Goal: Check status: Check status

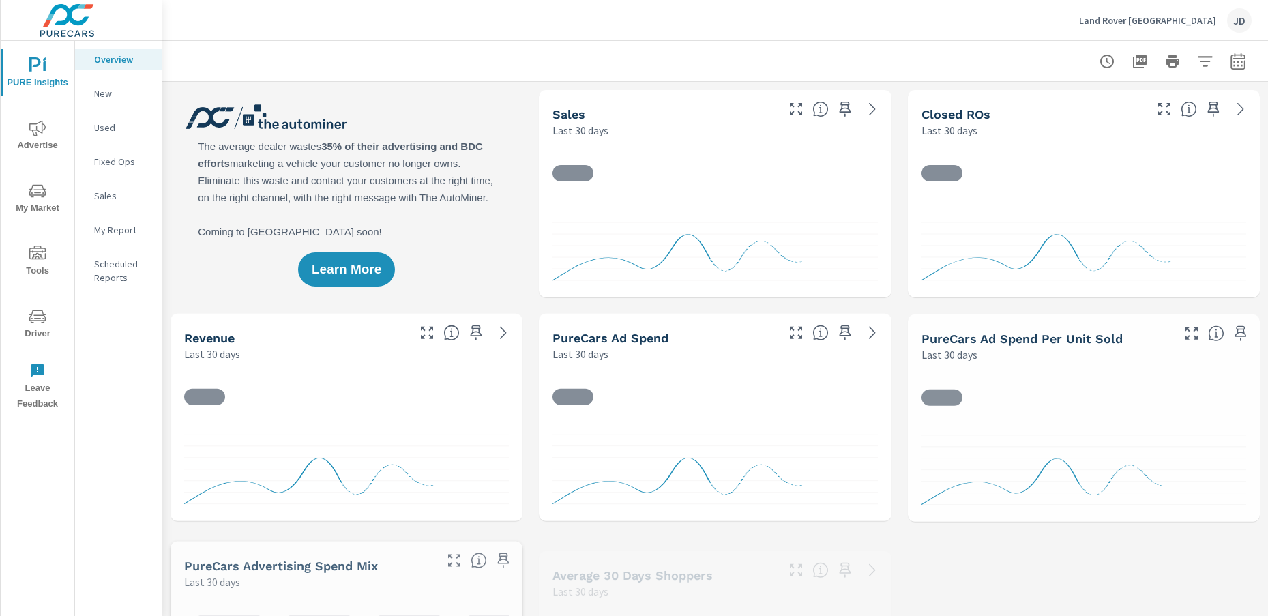
click at [54, 134] on span "Advertise" at bounding box center [37, 136] width 65 height 33
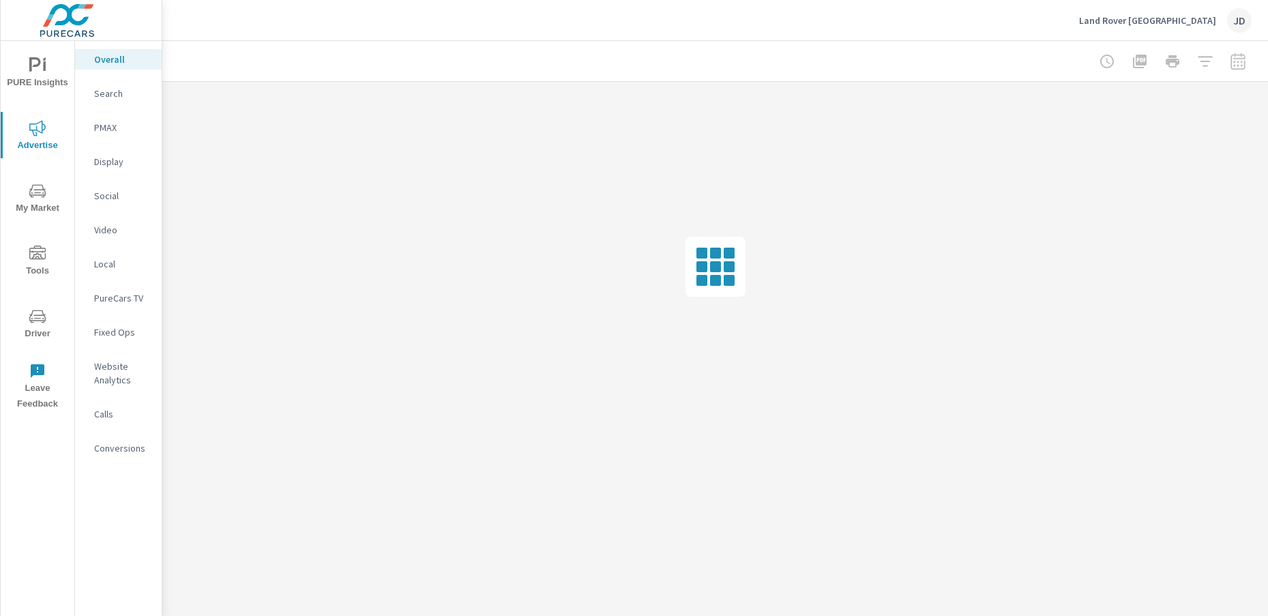
click at [115, 122] on p "PMAX" at bounding box center [122, 128] width 57 height 14
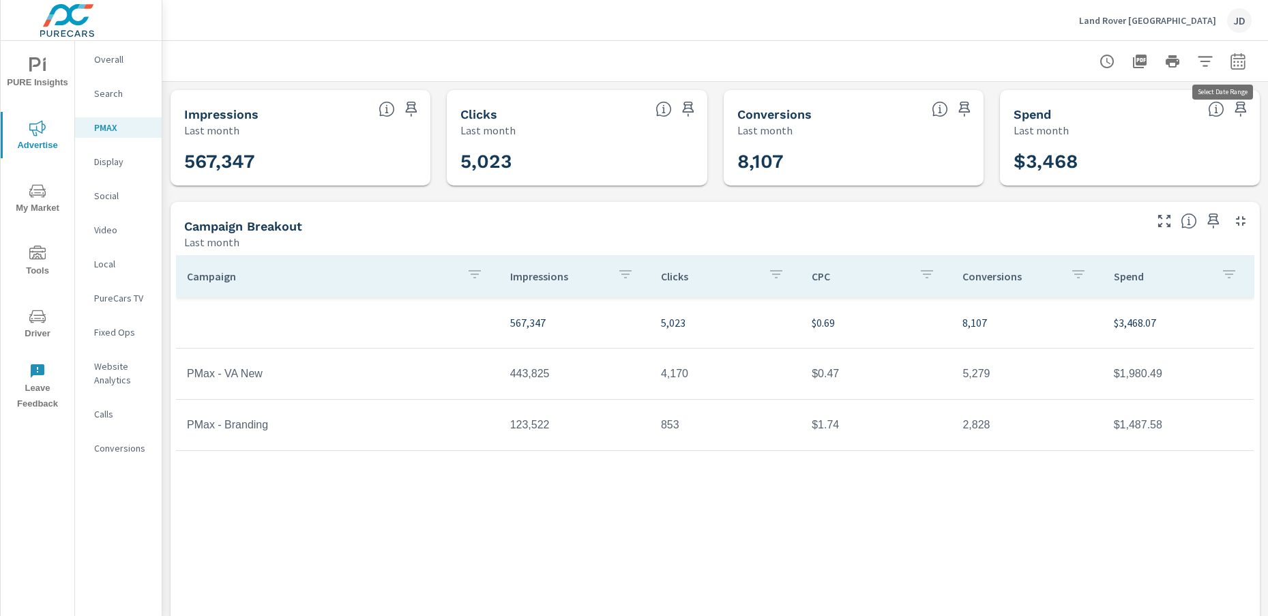
click at [1234, 58] on icon "button" at bounding box center [1238, 61] width 14 height 16
select select "Last month"
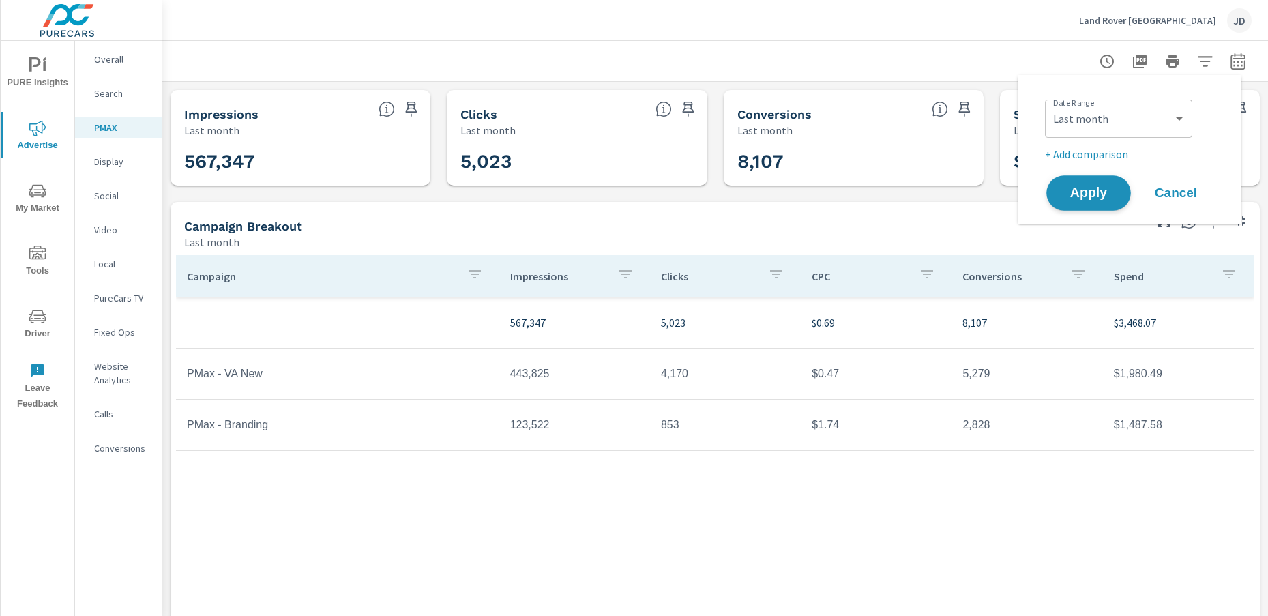
click at [1105, 203] on button "Apply" at bounding box center [1089, 192] width 85 height 35
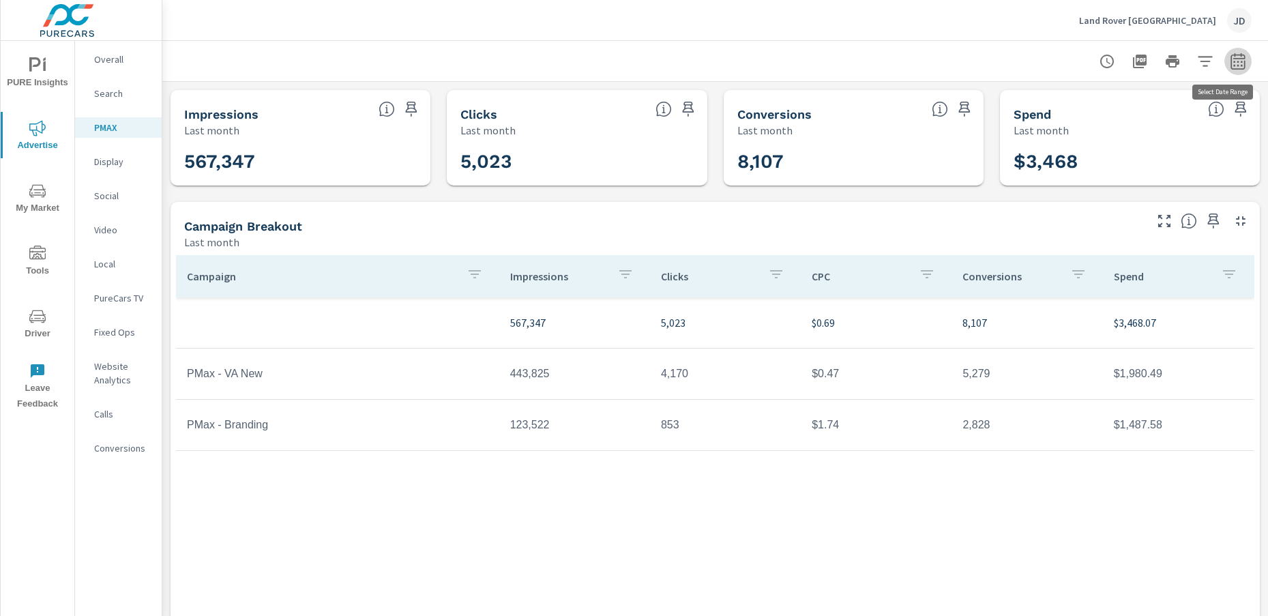
click at [1225, 57] on button "button" at bounding box center [1238, 61] width 27 height 27
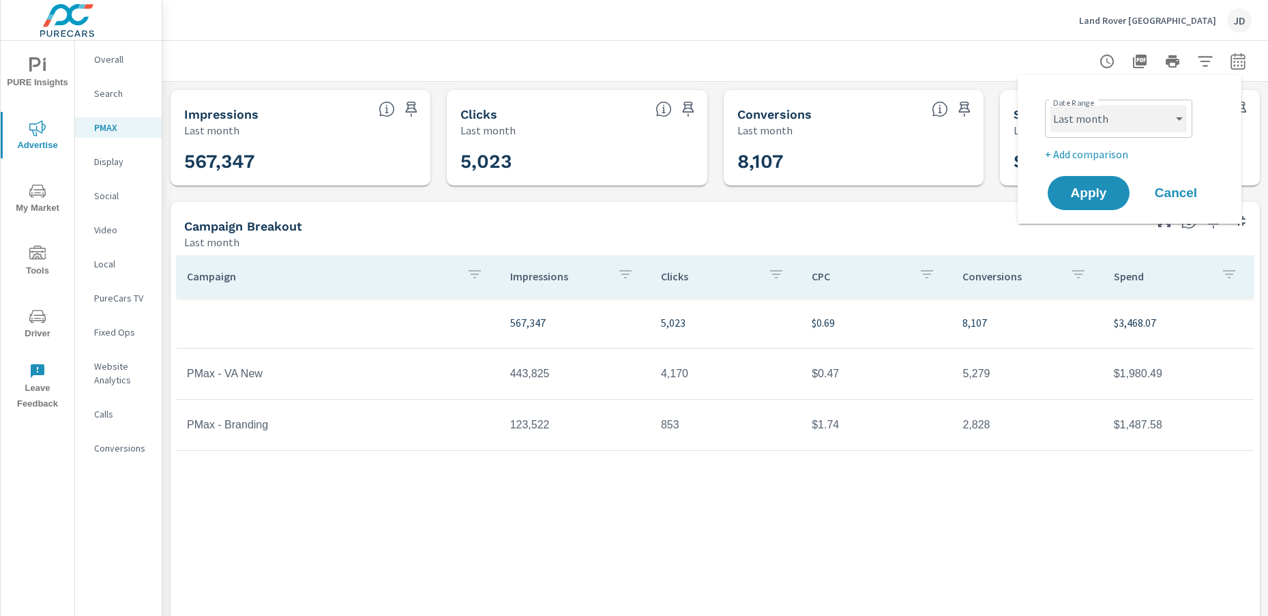
click at [1100, 115] on select "Custom [DATE] Last week Last 7 days Last 14 days Last 30 days Last 45 days Last…" at bounding box center [1119, 118] width 136 height 27
click at [1212, 108] on div "Date Range Custom [DATE] Last week Last 7 days Last 14 days Last 30 days Last 4…" at bounding box center [1132, 117] width 175 height 46
click at [1148, 123] on select "Custom [DATE] Last week Last 7 days Last 14 days Last 30 days Last 45 days Last…" at bounding box center [1119, 118] width 136 height 27
click at [1051, 105] on select "Custom [DATE] Last week Last 7 days Last 14 days Last 30 days Last 45 days Last…" at bounding box center [1119, 118] width 136 height 27
select select "custom"
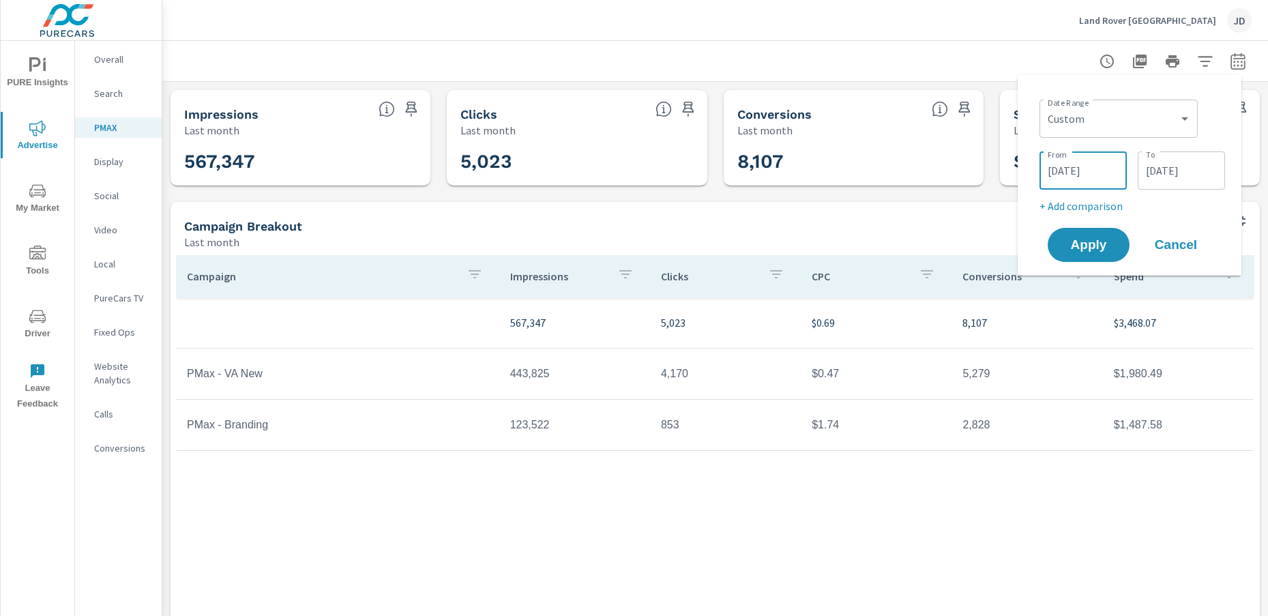
click at [1053, 173] on input "[DATE]" at bounding box center [1083, 170] width 76 height 27
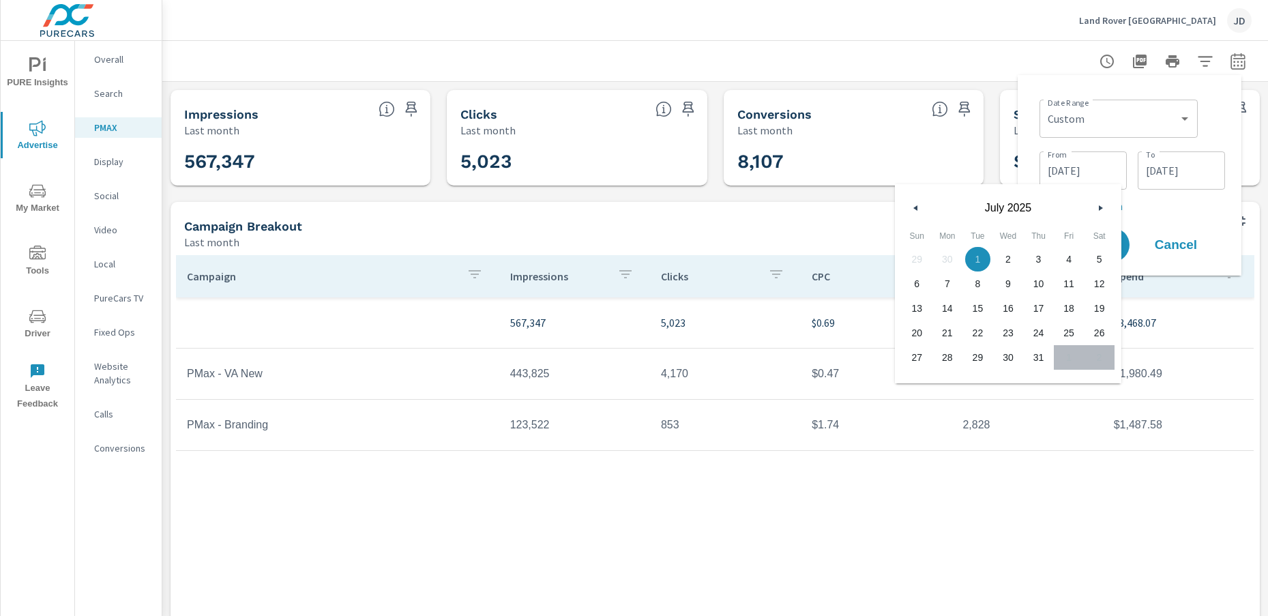
click at [916, 211] on button "button" at bounding box center [916, 208] width 16 height 16
click at [913, 259] on span "1" at bounding box center [917, 259] width 31 height 18
click at [951, 359] on span "30" at bounding box center [948, 358] width 31 height 18
click at [919, 263] on span "1" at bounding box center [917, 259] width 31 height 18
type input "[DATE]"
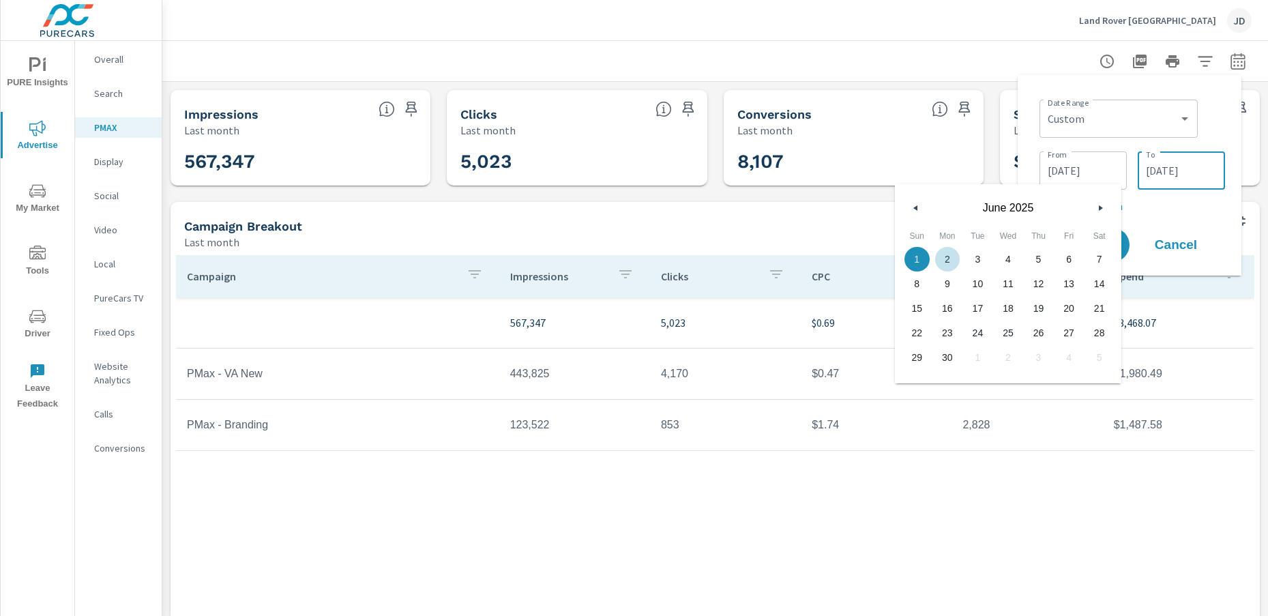
click at [1157, 171] on input "[DATE]" at bounding box center [1181, 170] width 76 height 27
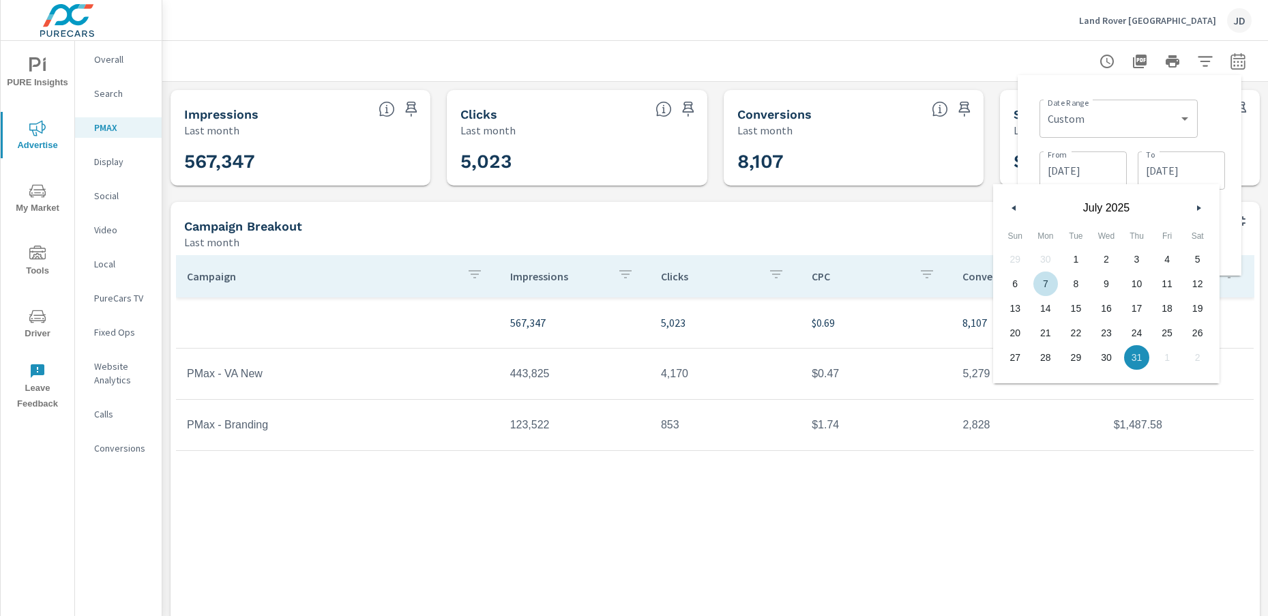
click at [1016, 207] on icon "button" at bounding box center [1012, 207] width 7 height 5
click at [1042, 361] on span "30" at bounding box center [1046, 358] width 31 height 18
type input "[DATE]"
click at [1225, 190] on div "Date Range Custom [DATE] Last week Last 7 days Last 14 days Last 30 days Last 4…" at bounding box center [1130, 175] width 202 height 179
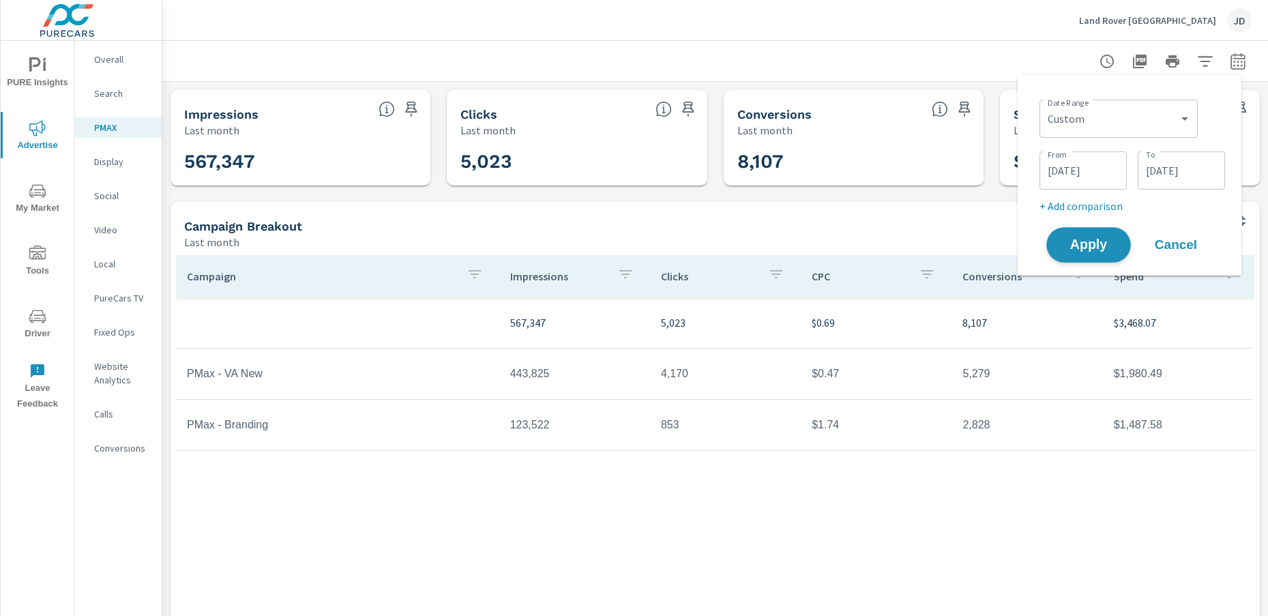
click at [1105, 245] on span "Apply" at bounding box center [1089, 245] width 56 height 13
